Goal: Information Seeking & Learning: Check status

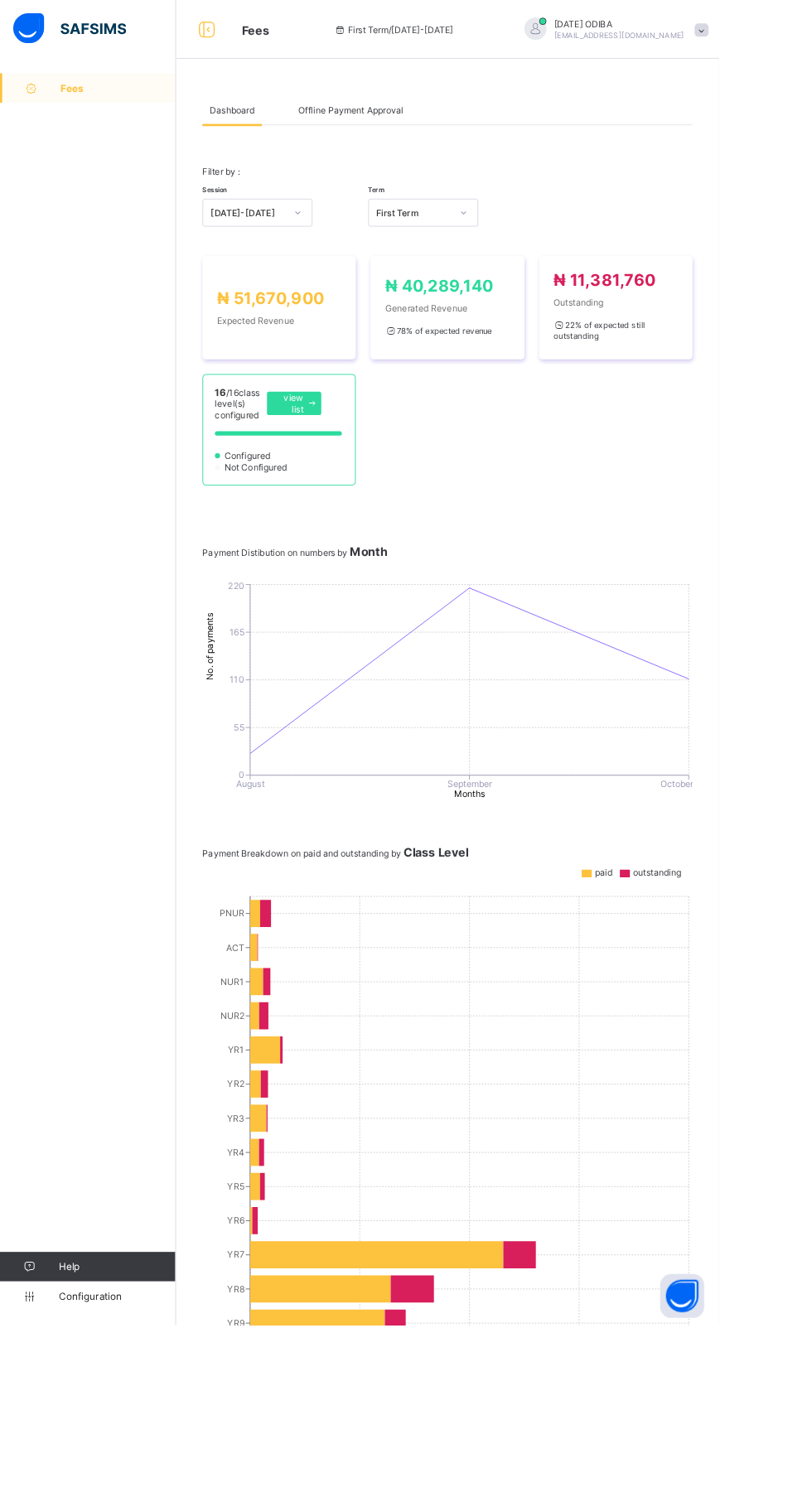
click at [411, 125] on span "Offline Payment Approval" at bounding box center [396, 125] width 119 height 12
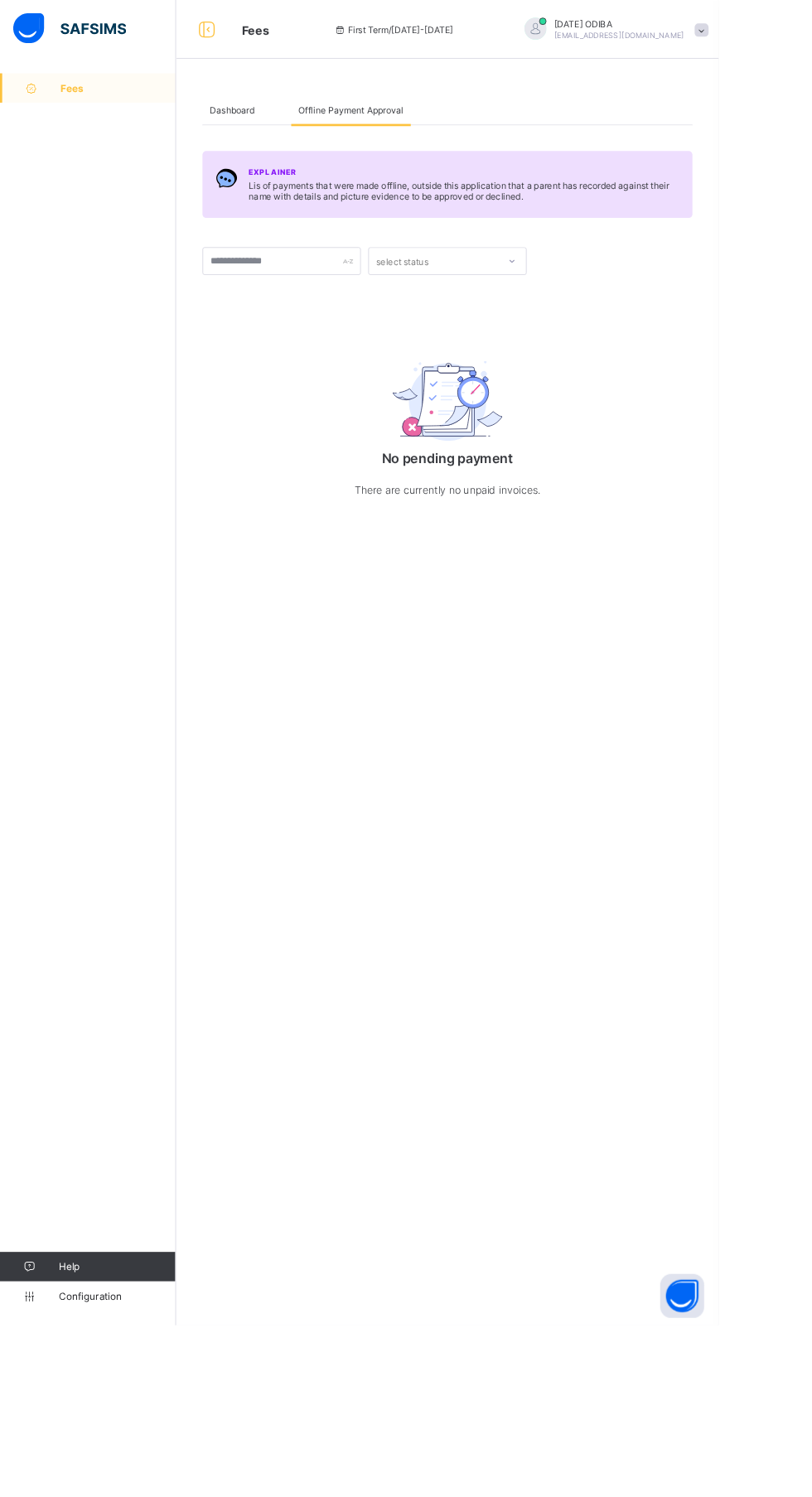
click at [228, 79] on div "Dashboard Offline Payment Approval Offline Payment Approval More Options Filter…" at bounding box center [505, 748] width 613 height 1497
click at [234, 126] on div "Dashboard" at bounding box center [262, 125] width 67 height 33
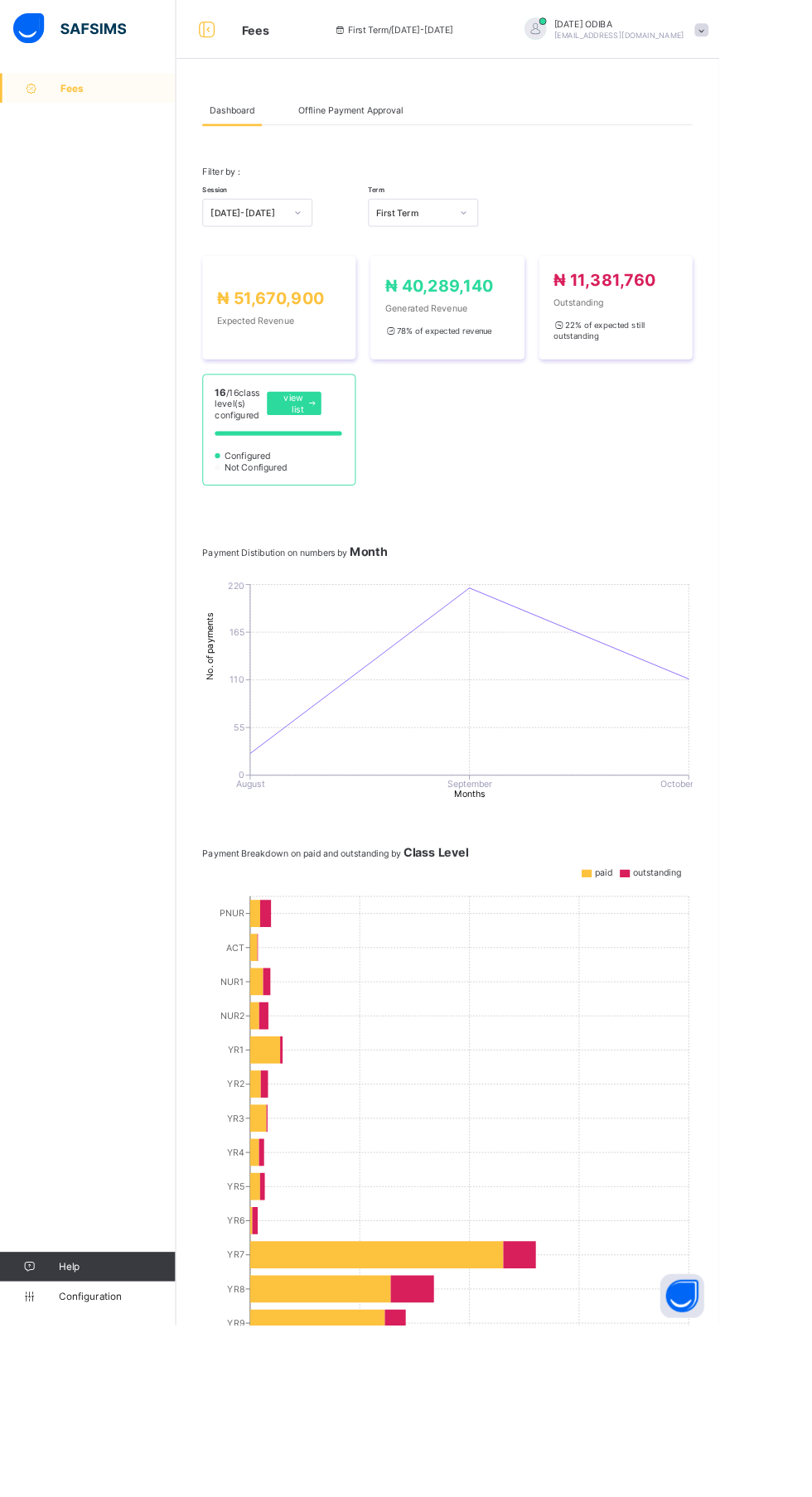
click at [330, 369] on div "₦ 51,670,900 Expected Revenue" at bounding box center [314, 348] width 140 height 42
click at [730, 390] on div "22 % of expected still outstanding" at bounding box center [695, 373] width 140 height 33
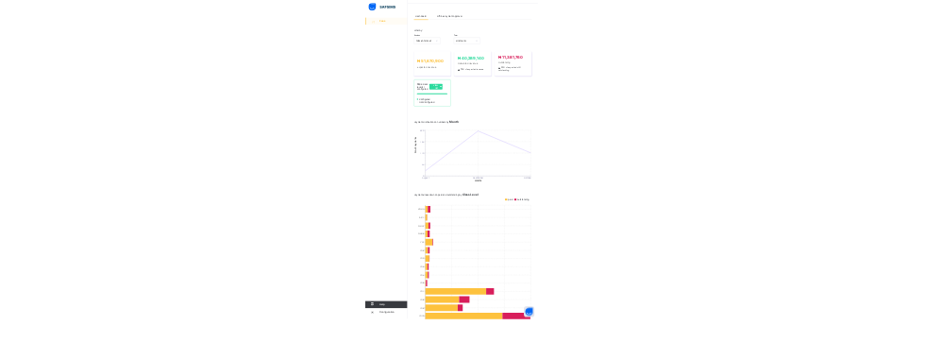
scroll to position [55, 0]
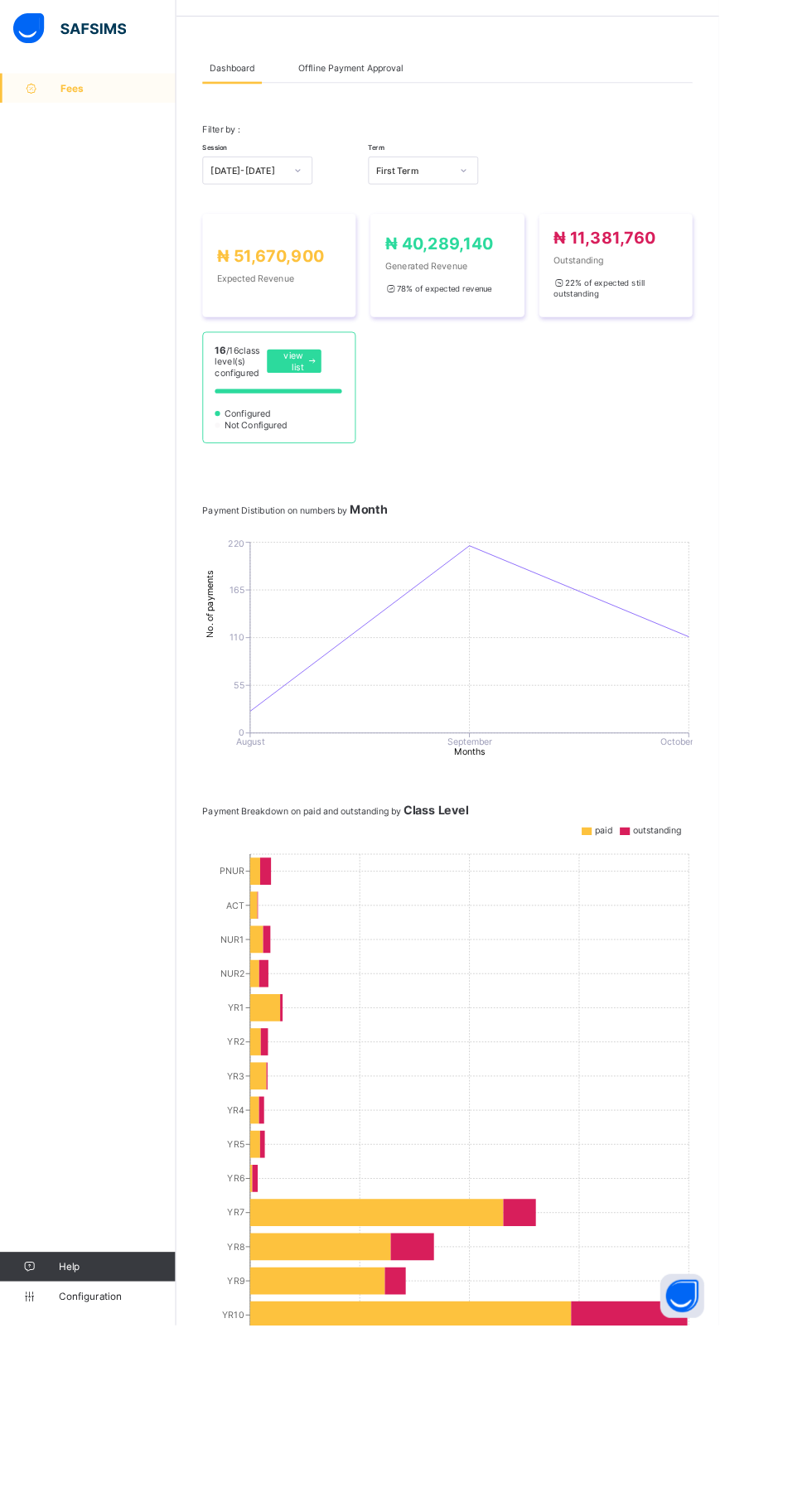
click at [432, 1496] on icon at bounding box center [463, 1485] width 363 height 31
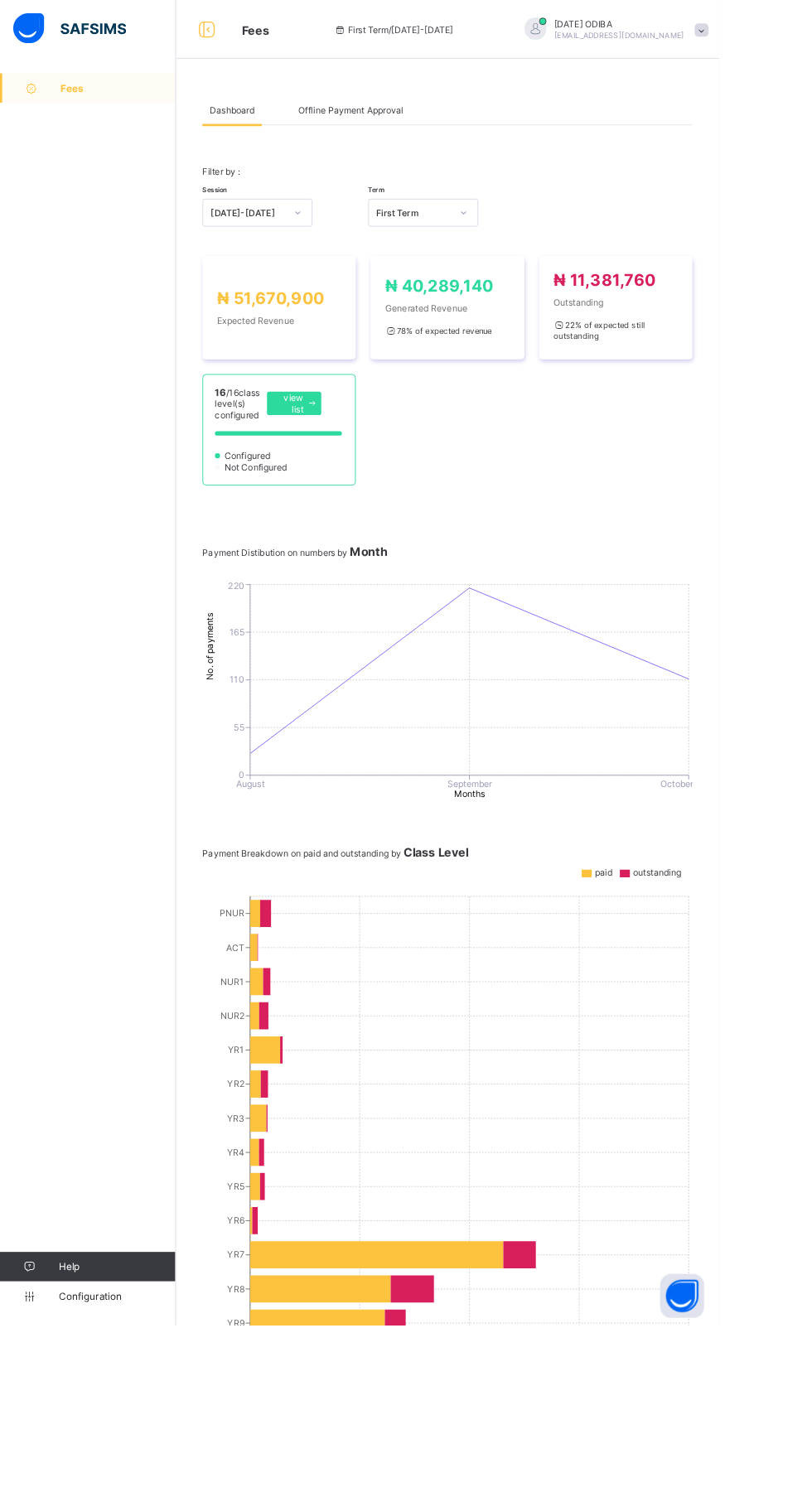
click at [811, 1316] on html "Fees First Term / 2025-2026 FRIDAY ODIBA Fridayp125@gmail.com Fees Help Configu…" at bounding box center [406, 849] width 812 height 1699
click at [811, 961] on html "Fees First Term / 2025-2026 FRIDAY ODIBA Fridayp125@gmail.com Fees Help Configu…" at bounding box center [406, 849] width 812 height 1699
